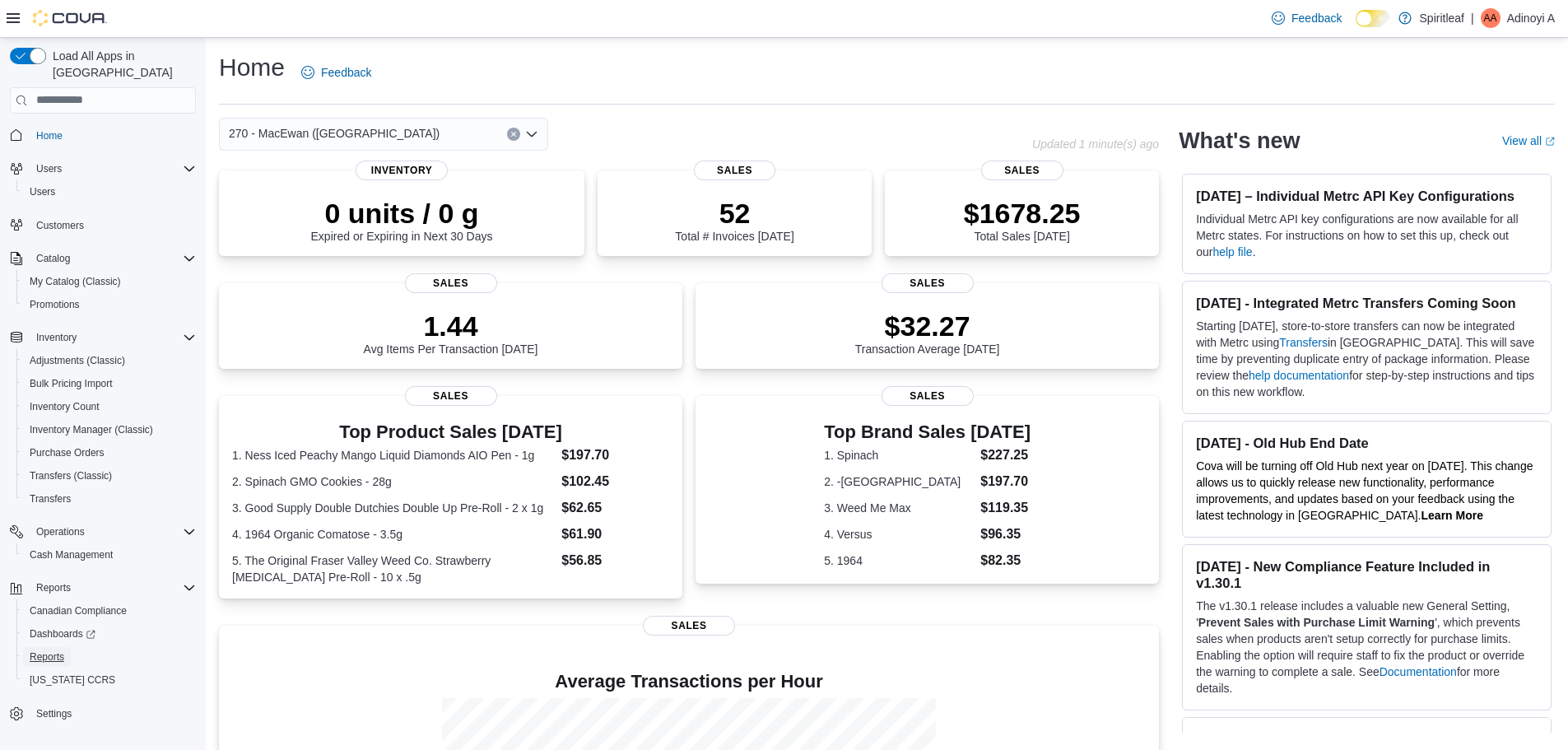
drag, startPoint x: 47, startPoint y: 634, endPoint x: 373, endPoint y: 536, distance: 340.4
click at [49, 650] on span "Reports" at bounding box center [47, 656] width 35 height 13
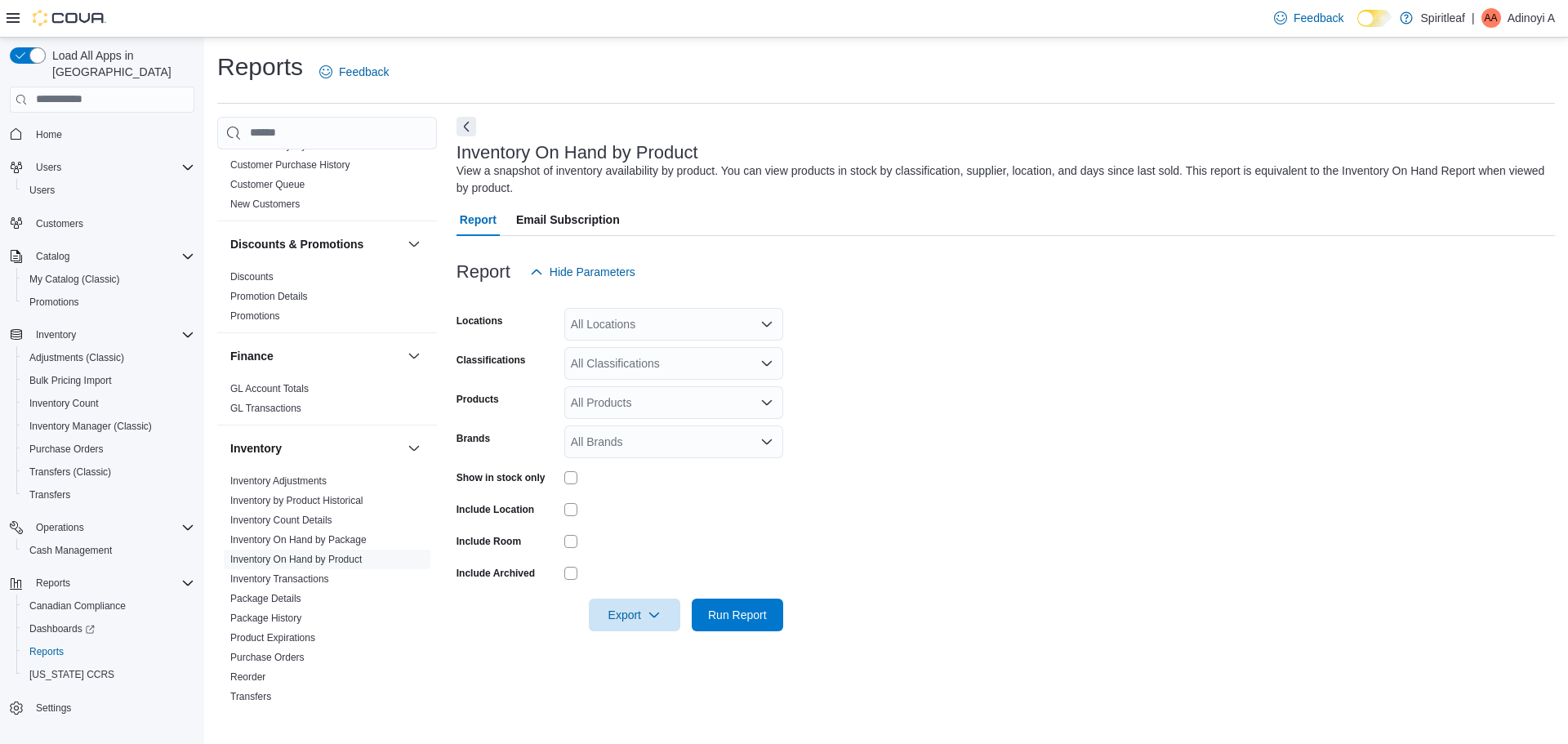
scroll to position [245, 0]
drag, startPoint x: 600, startPoint y: 321, endPoint x: 684, endPoint y: 328, distance: 84.3
click at [608, 325] on div "All Locations" at bounding box center [673, 325] width 219 height 33
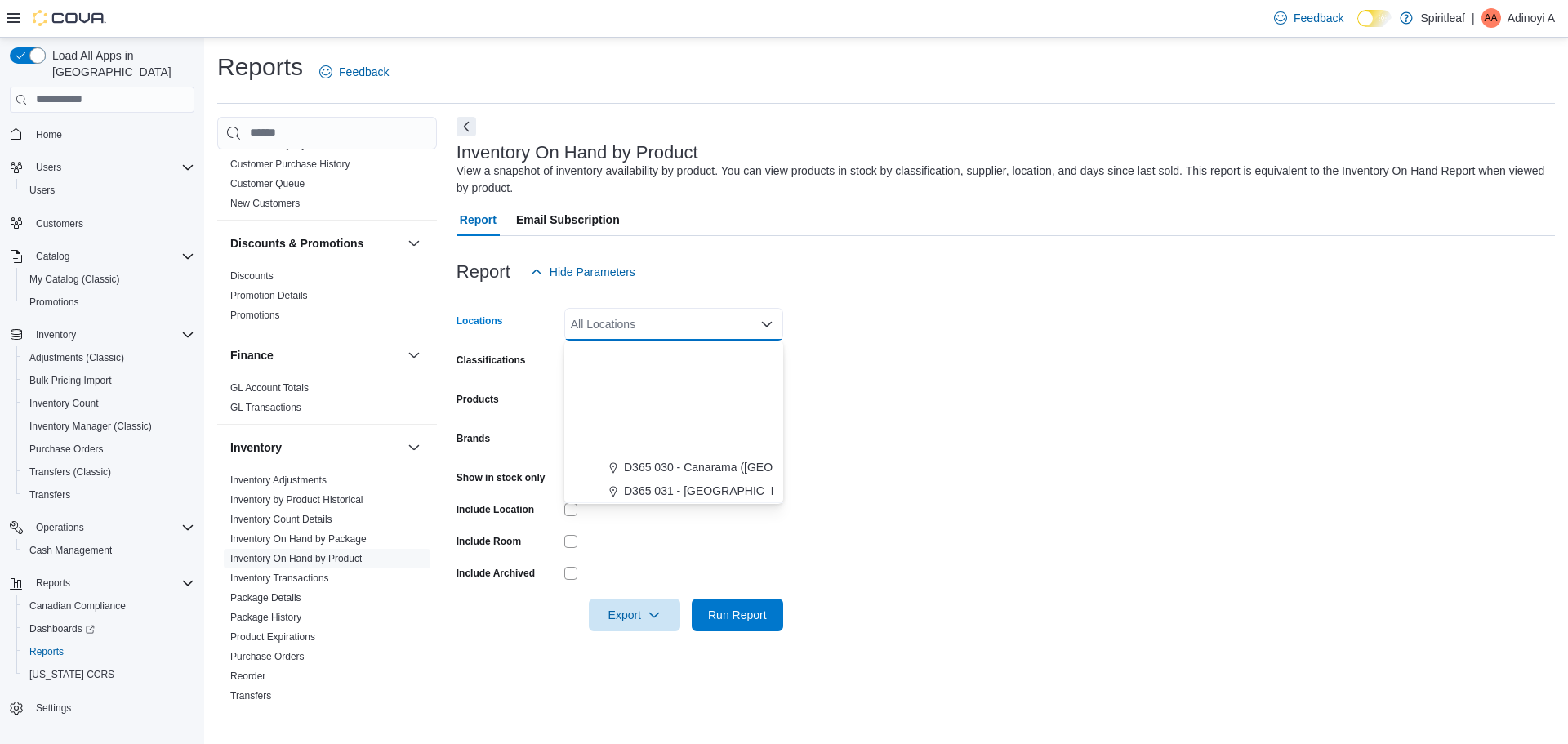
scroll to position [1062, 0]
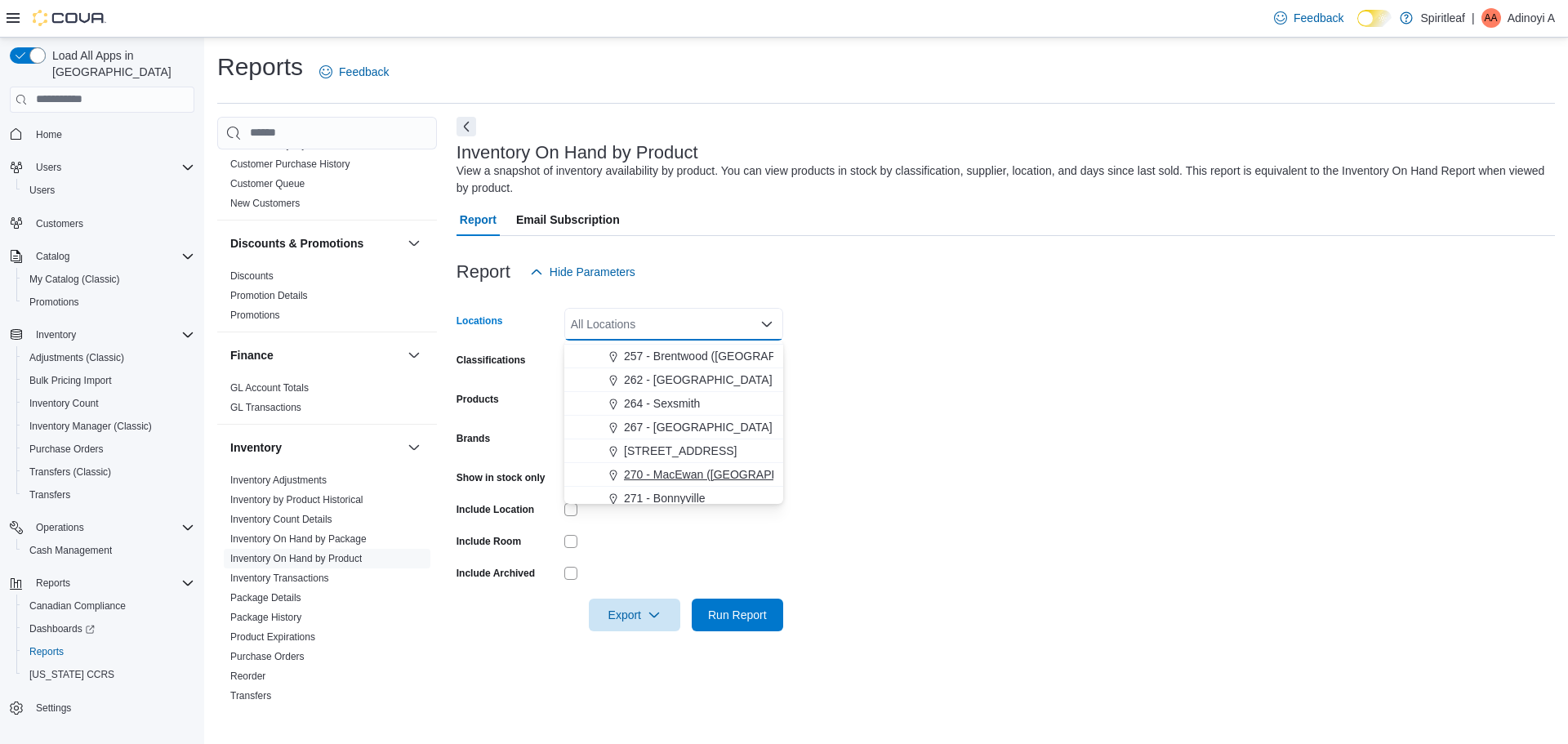
drag, startPoint x: 712, startPoint y: 472, endPoint x: 1020, endPoint y: 411, distance: 314.0
click at [713, 472] on span "270 - MacEwan ([GEOGRAPHIC_DATA])" at bounding box center [728, 474] width 209 height 16
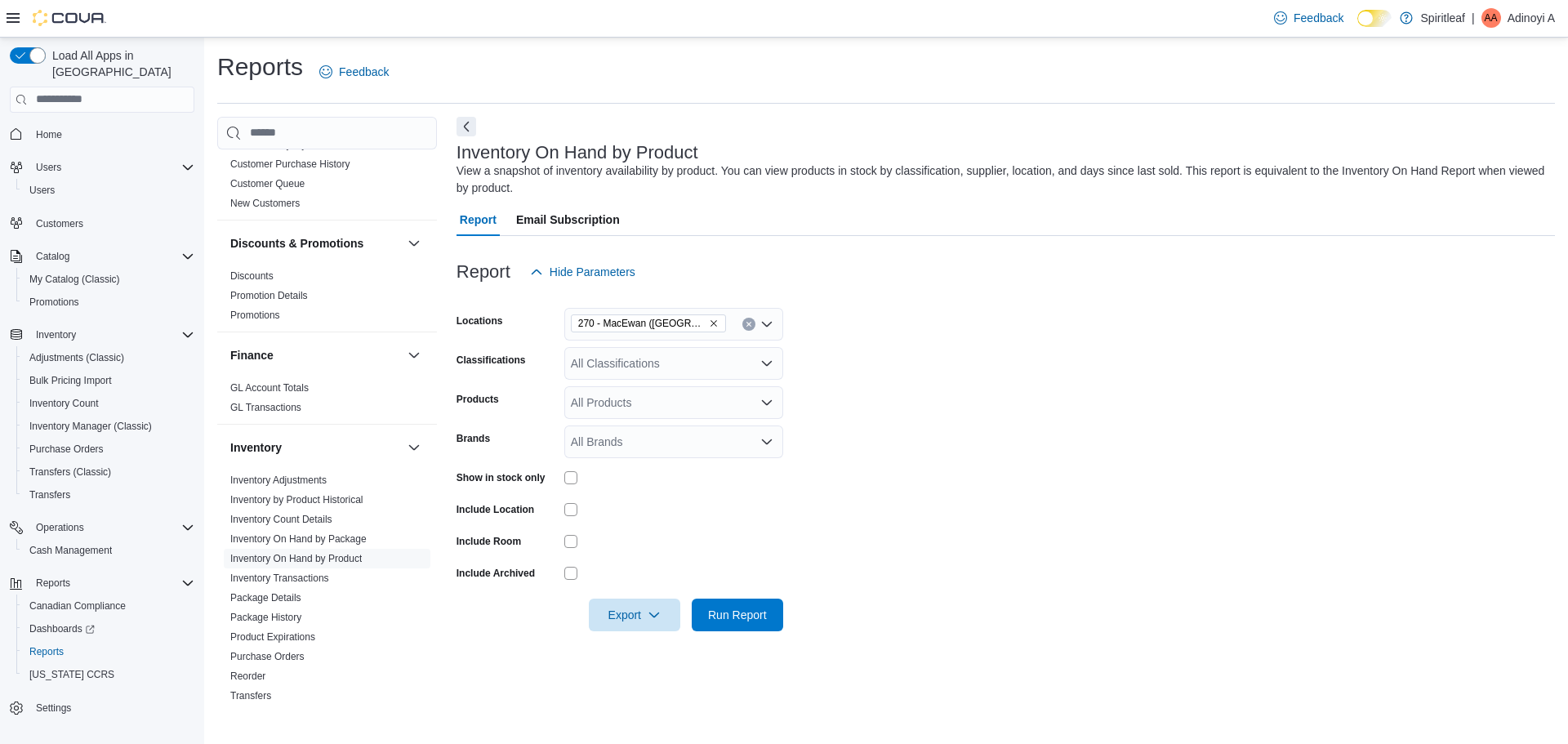
drag, startPoint x: 1027, startPoint y: 411, endPoint x: 850, endPoint y: 390, distance: 178.2
click at [1010, 411] on form "Locations 270 - [GEOGRAPHIC_DATA] ([GEOGRAPHIC_DATA]) Classifications All Class…" at bounding box center [1006, 459] width 1099 height 343
drag, startPoint x: 602, startPoint y: 372, endPoint x: 831, endPoint y: 398, distance: 230.5
click at [612, 375] on div "All Classifications" at bounding box center [673, 364] width 219 height 33
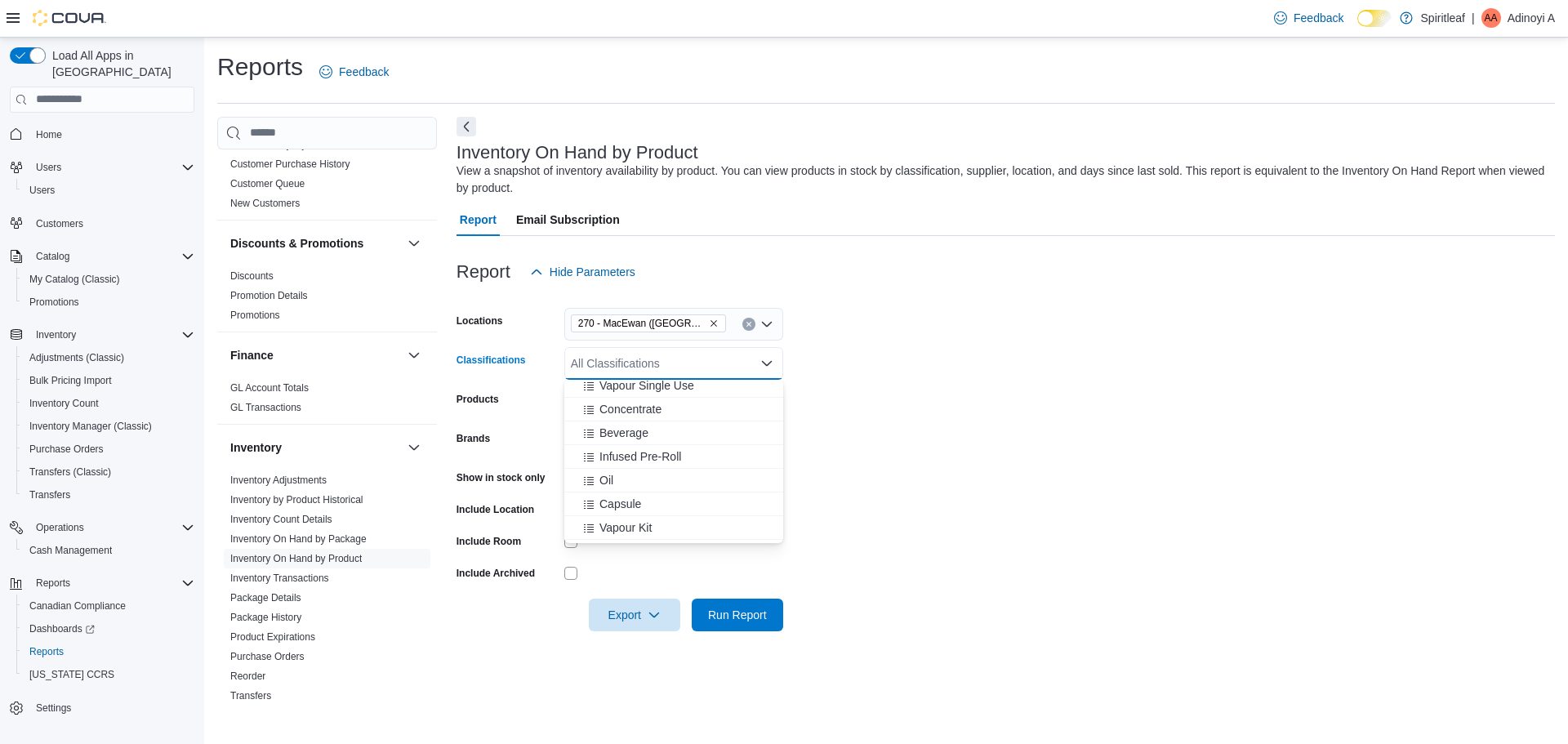
click at [640, 455] on span "Infused Pre-Roll" at bounding box center [640, 457] width 82 height 16
click at [622, 472] on span "Pre-Roll" at bounding box center [620, 478] width 42 height 16
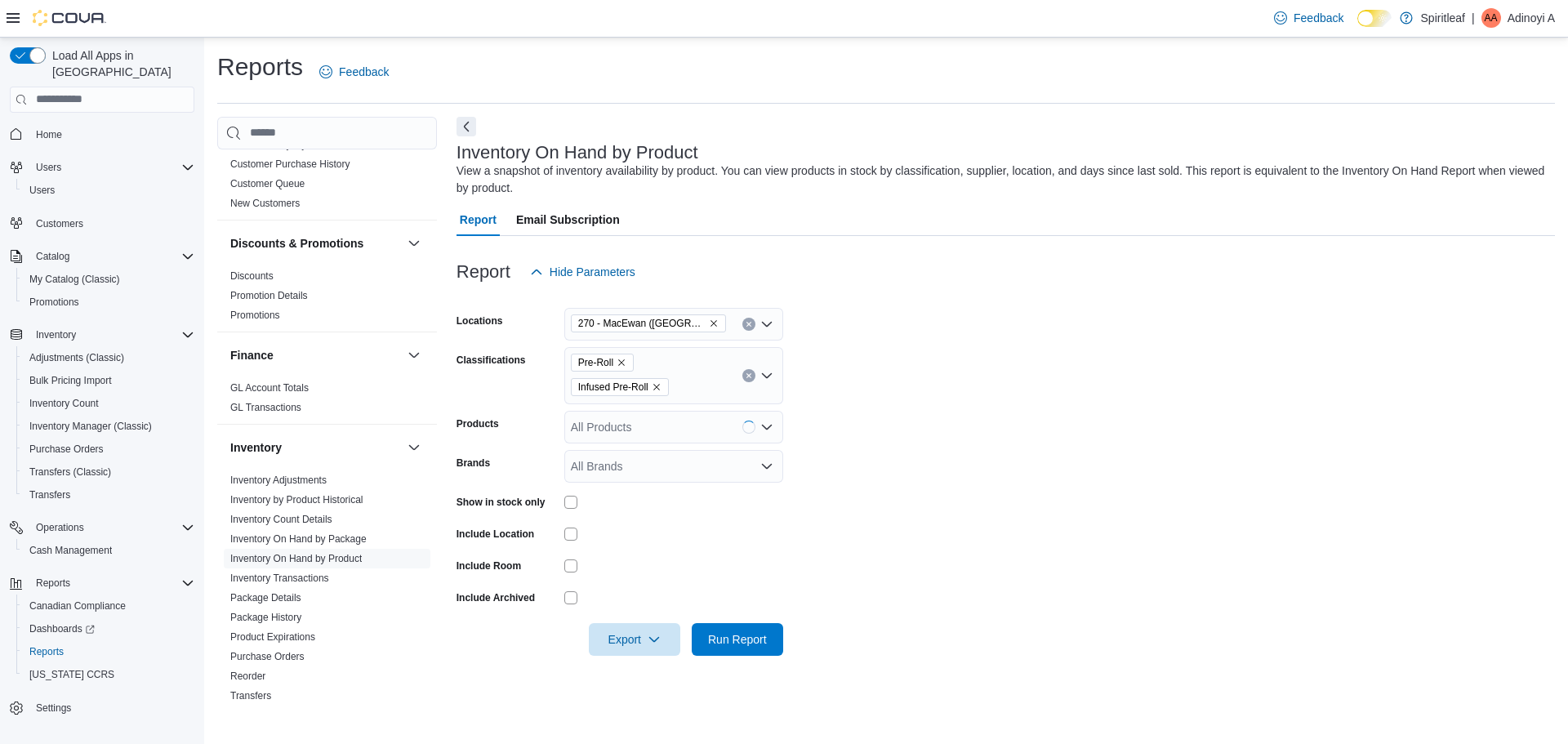
click at [992, 466] on form "Locations 270 - [GEOGRAPHIC_DATA] ([GEOGRAPHIC_DATA]) Classifications Pre-Roll …" at bounding box center [1006, 471] width 1099 height 367
drag, startPoint x: 627, startPoint y: 638, endPoint x: 640, endPoint y: 631, distance: 14.8
click at [628, 638] on span "Export" at bounding box center [634, 639] width 72 height 33
click at [654, 546] on button "Export to Excel" at bounding box center [636, 542] width 93 height 33
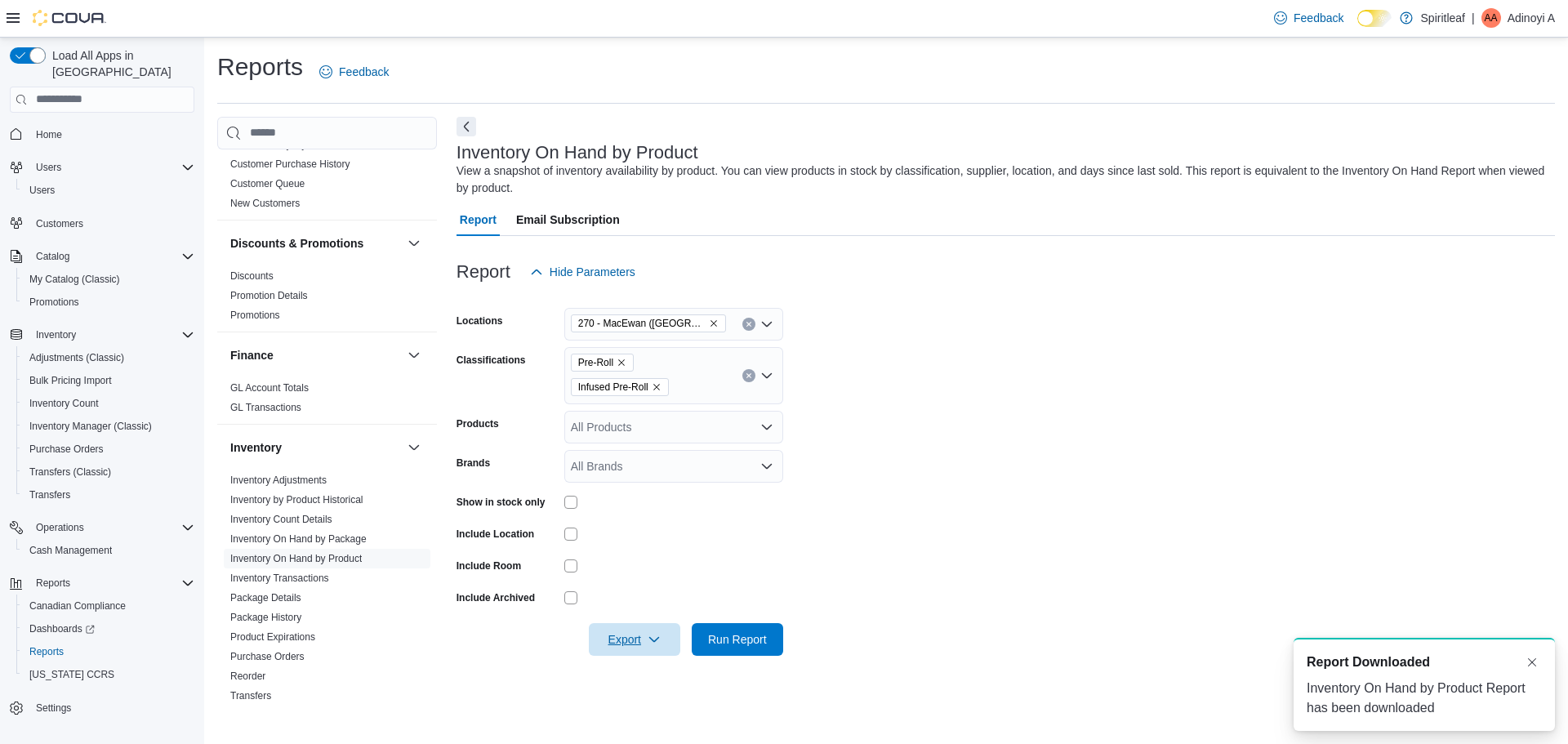
scroll to position [0, 0]
